Goal: Transaction & Acquisition: Subscribe to service/newsletter

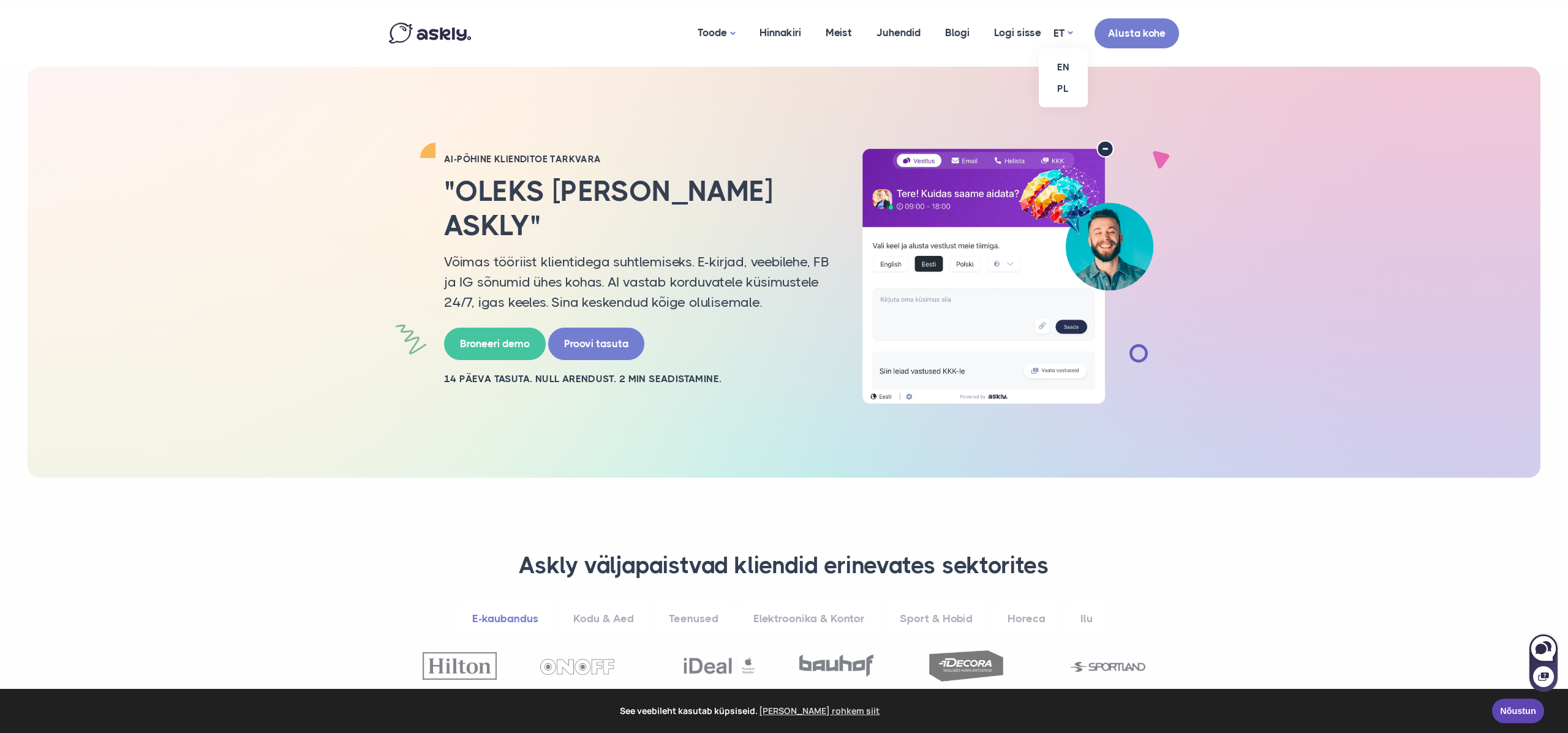
click at [1061, 48] on ul "EN PL" at bounding box center [1063, 78] width 49 height 59
click at [1063, 65] on link "EN" at bounding box center [1063, 67] width 49 height 21
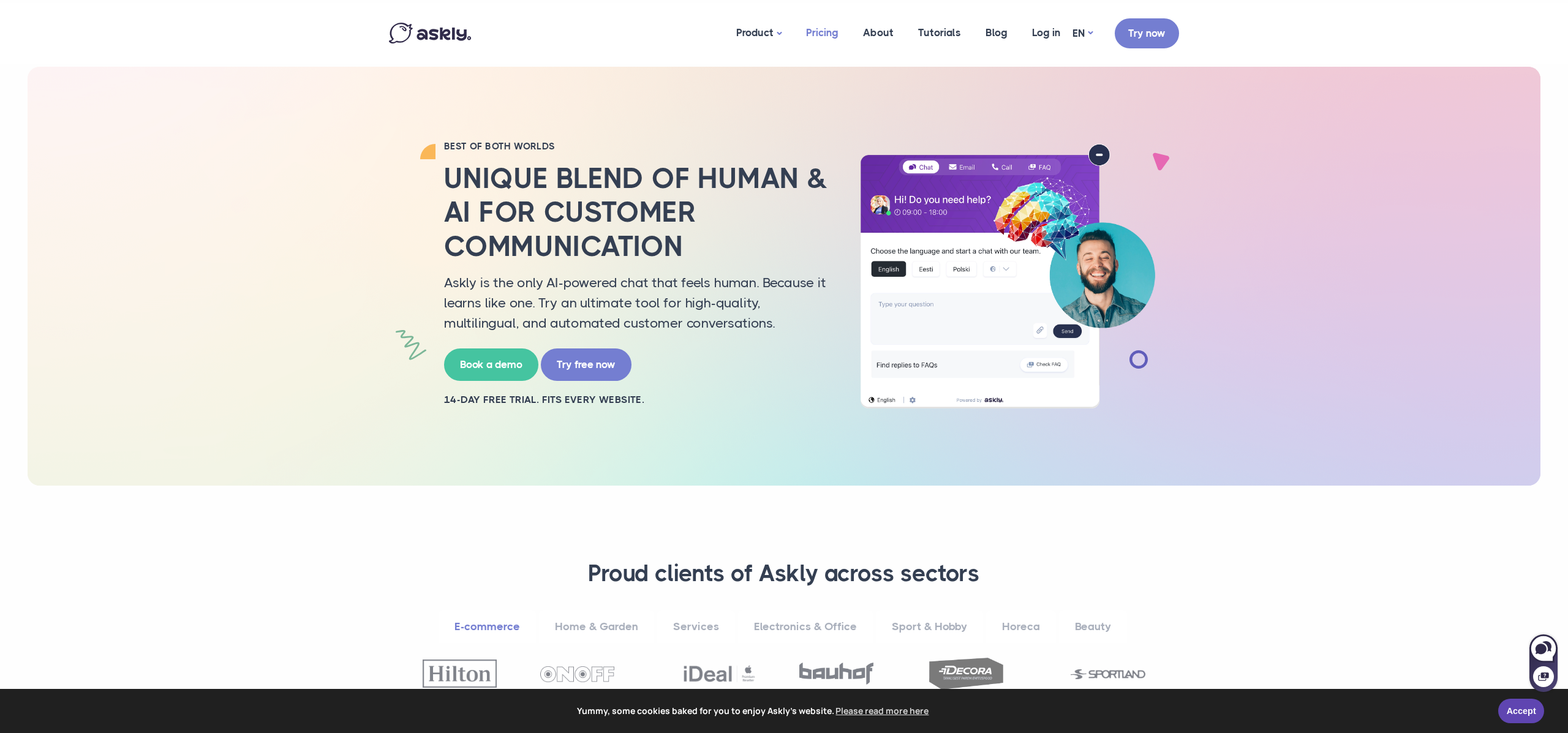
click at [817, 31] on link "Pricing" at bounding box center [822, 32] width 57 height 59
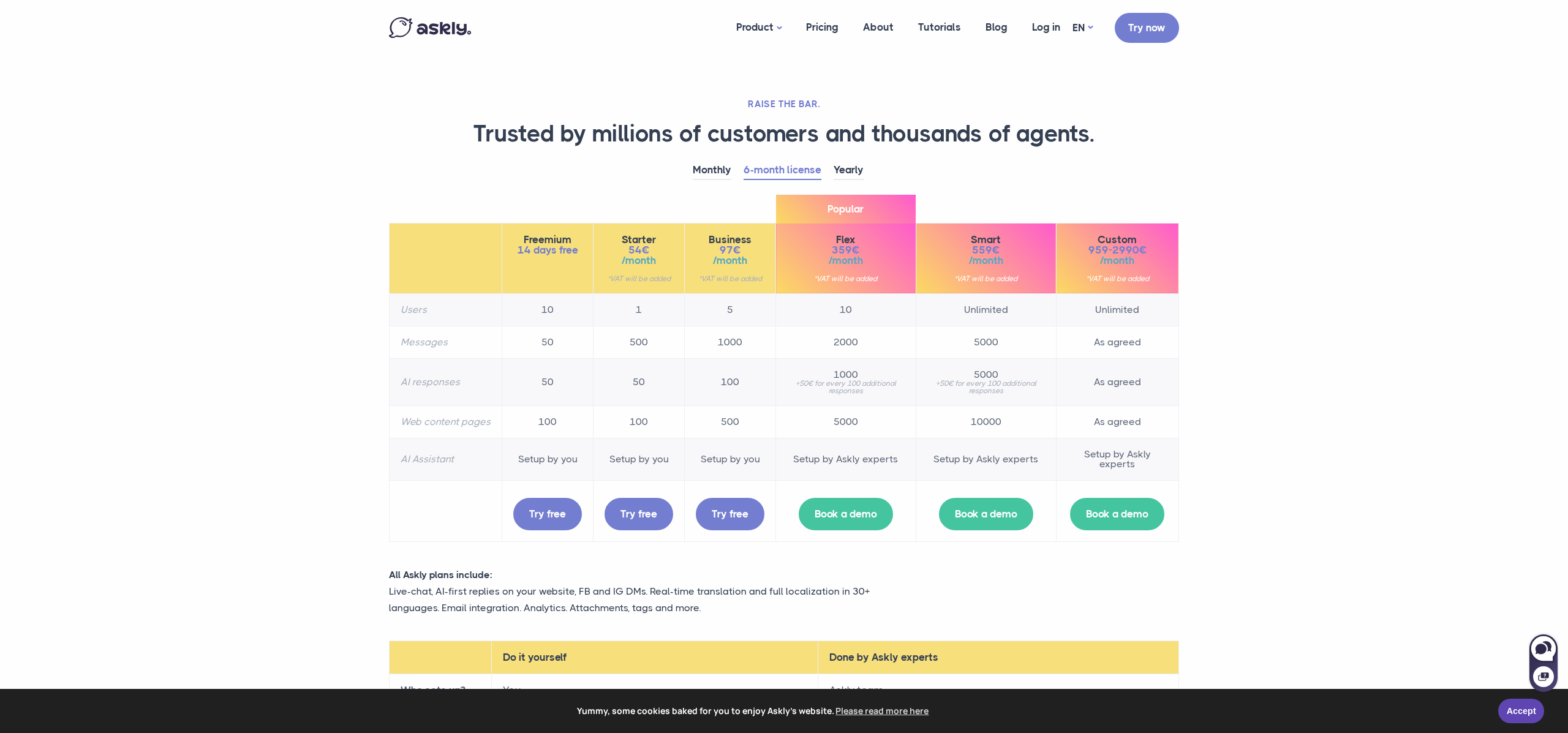
scroll to position [1, 0]
click at [716, 170] on link "Monthly" at bounding box center [711, 170] width 39 height 19
click at [847, 173] on link "Yearly" at bounding box center [848, 170] width 30 height 19
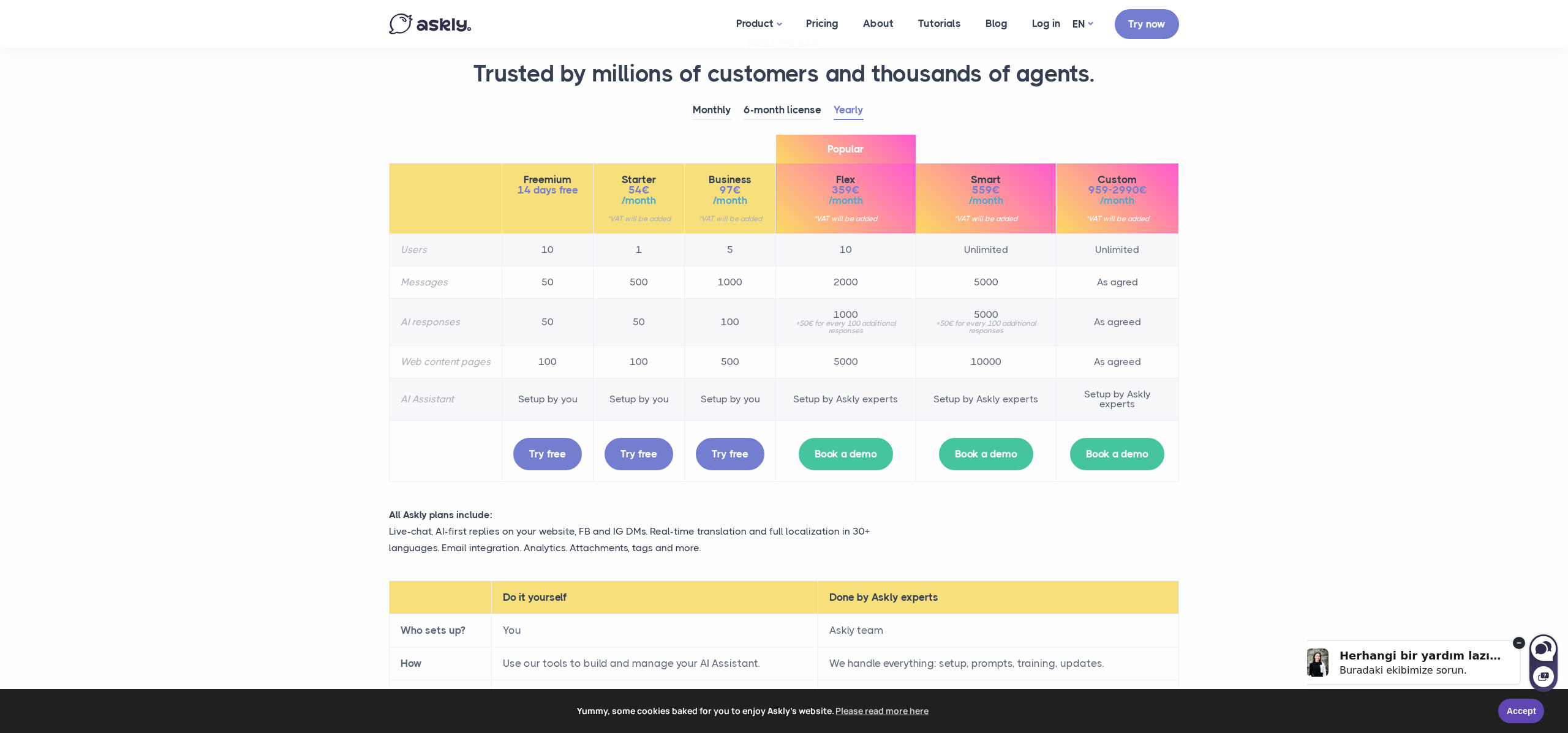
scroll to position [0, 0]
